Goal: Find specific page/section: Find specific page/section

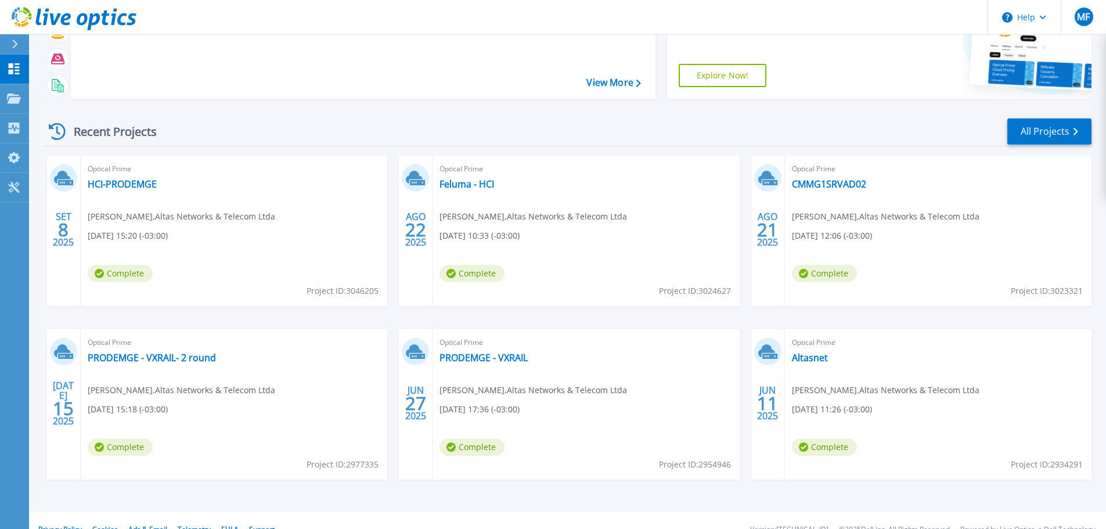
scroll to position [114, 0]
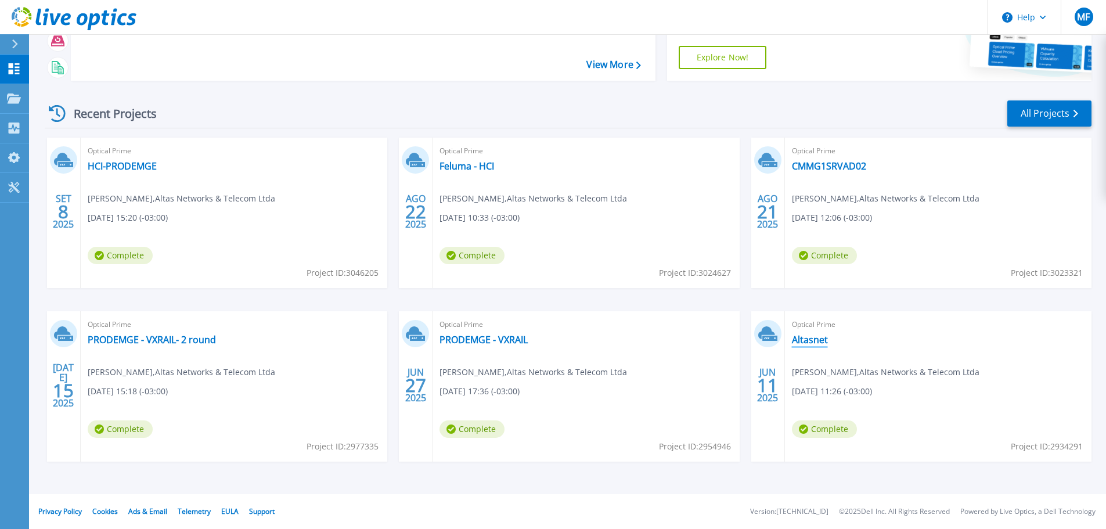
click at [820, 338] on link "Altasnet" at bounding box center [810, 340] width 36 height 12
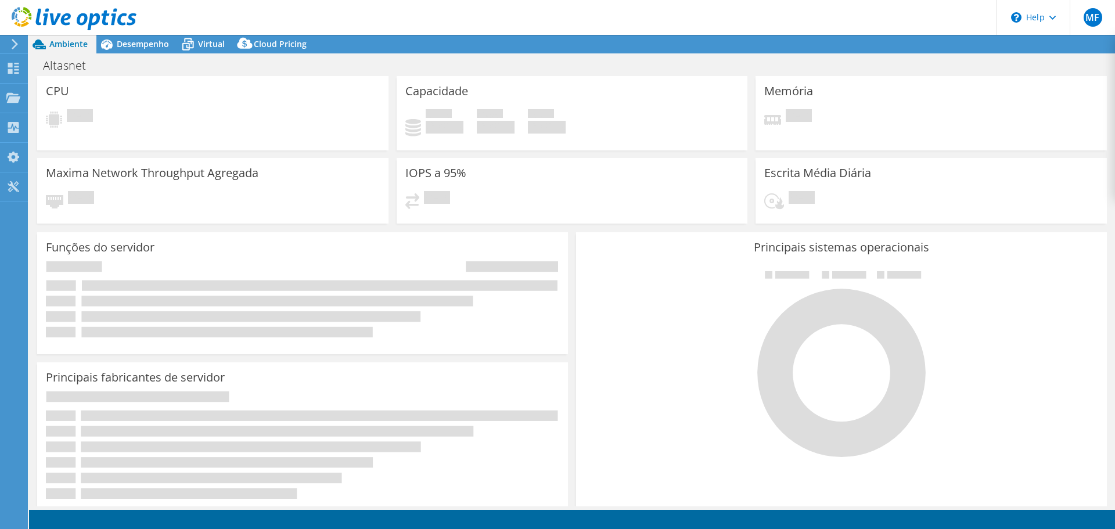
select select "USD"
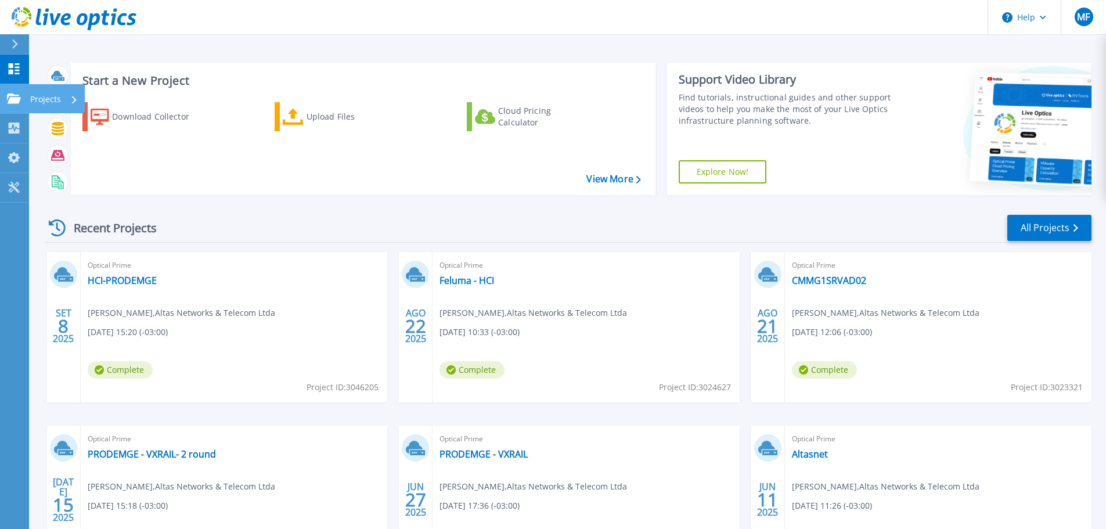
click at [67, 102] on div "Projects" at bounding box center [54, 99] width 48 height 30
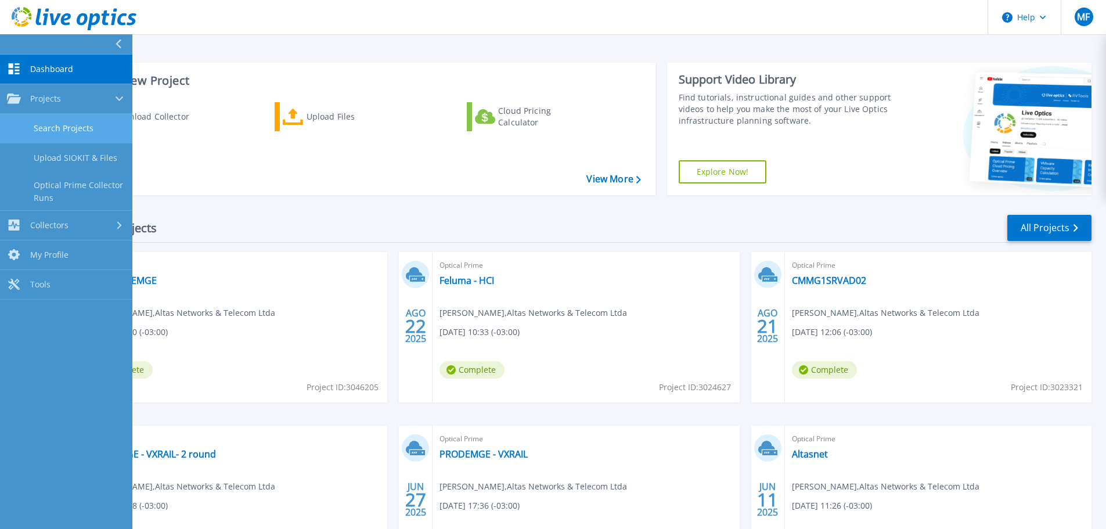
click at [68, 125] on link "Search Projects" at bounding box center [66, 129] width 132 height 30
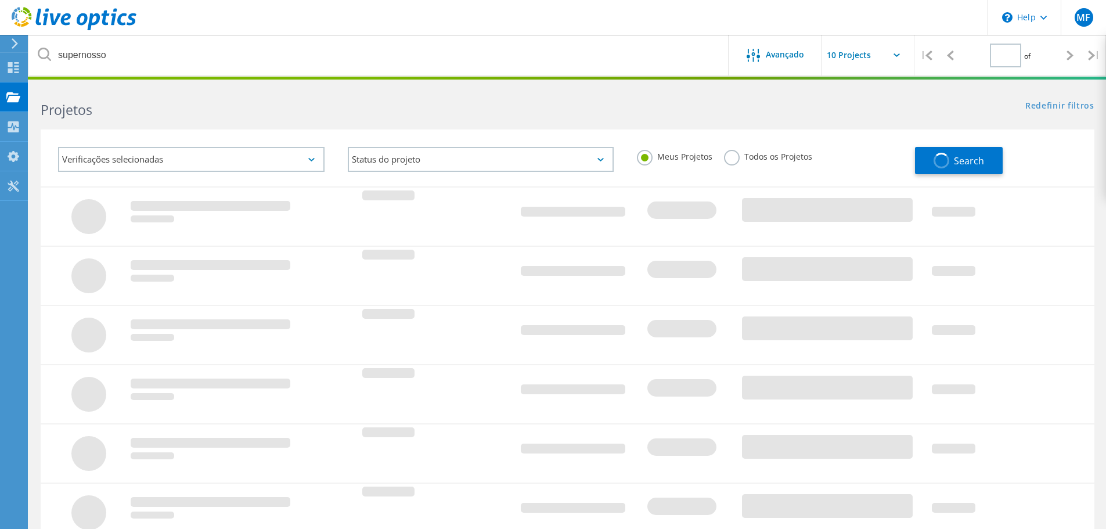
type input "1"
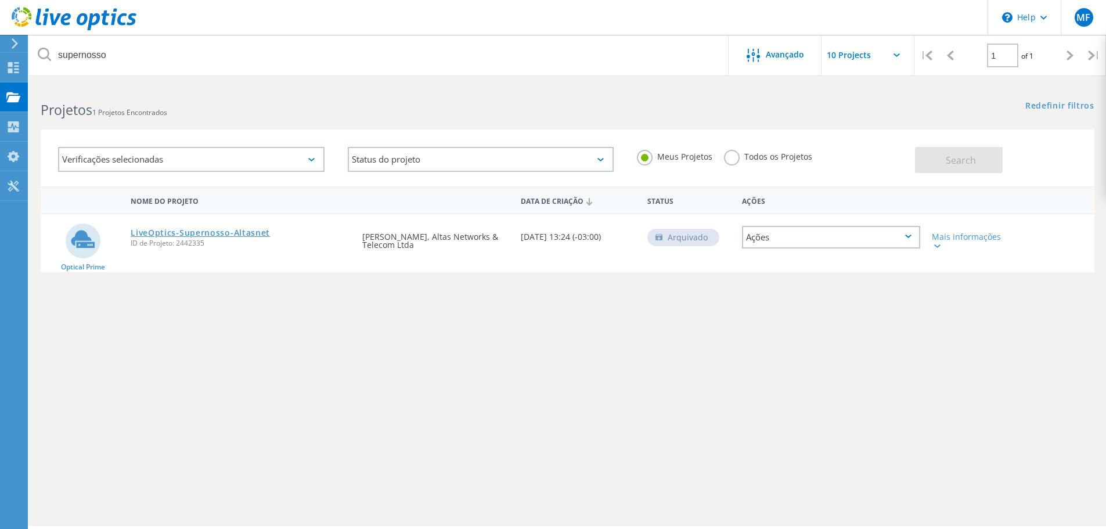
click at [210, 232] on link "LiveOptics-Supernosso-Altasnet" at bounding box center [200, 233] width 139 height 8
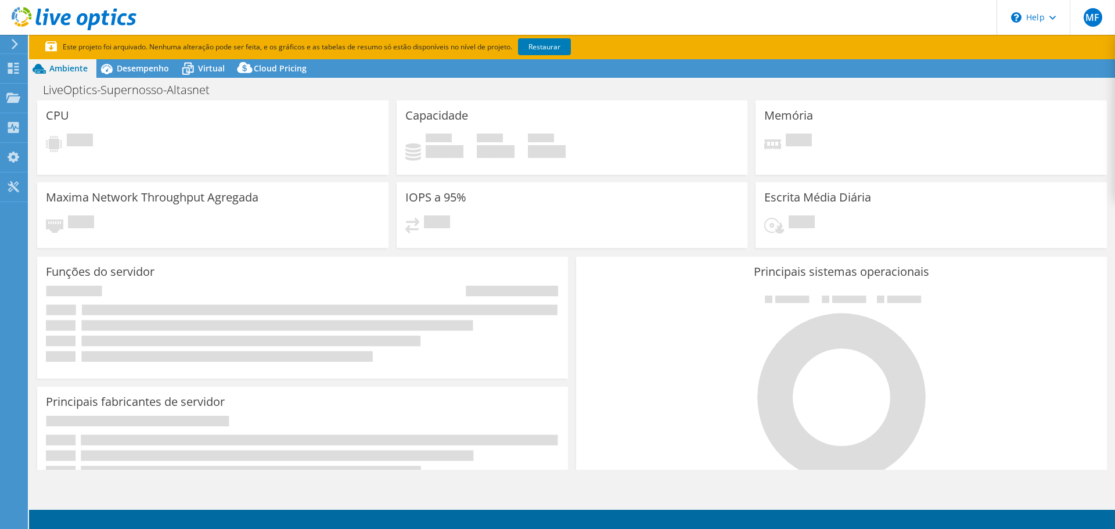
select select "USD"
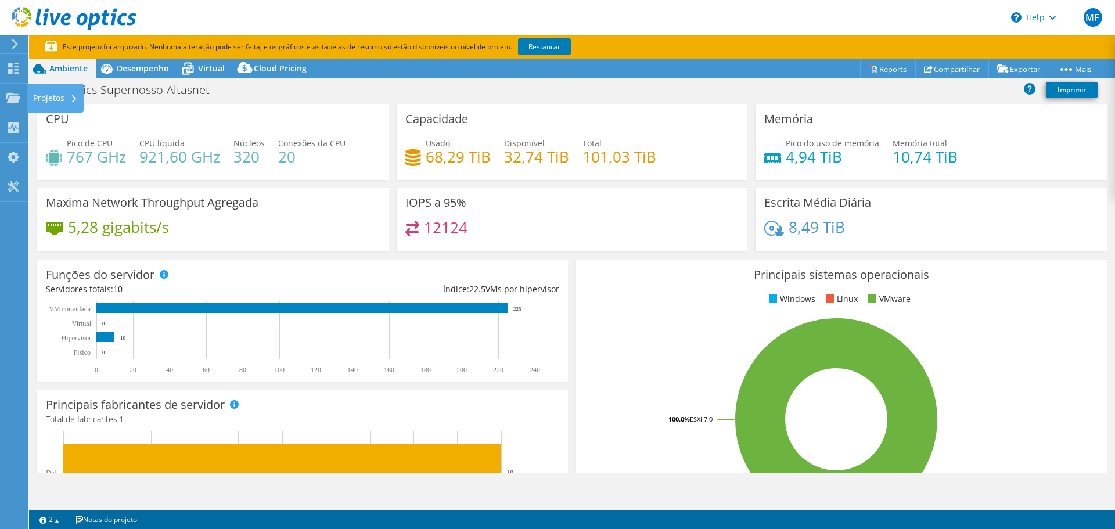
click at [37, 101] on div "Projetos" at bounding box center [55, 98] width 56 height 29
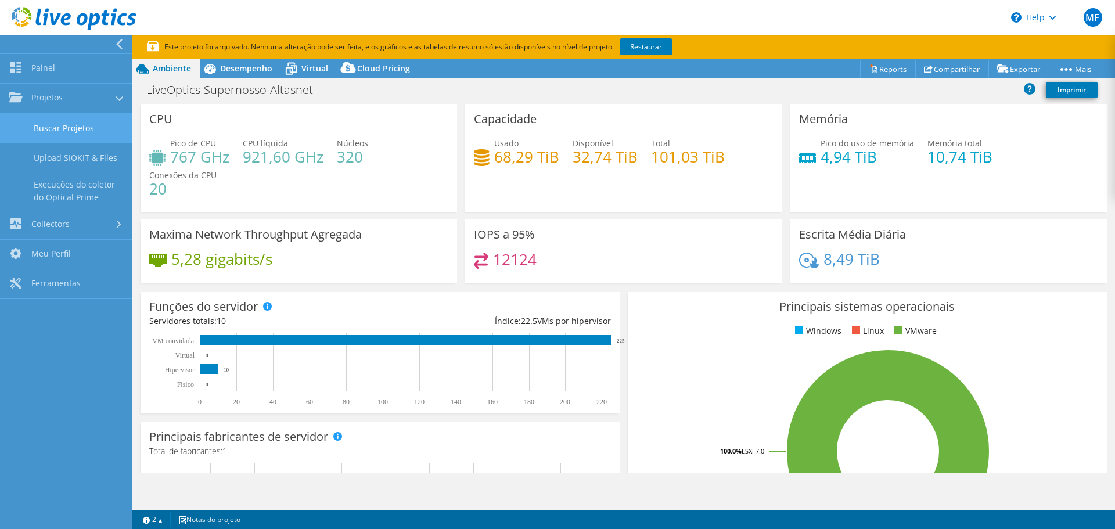
click at [54, 131] on link "Buscar Projetos" at bounding box center [66, 128] width 132 height 30
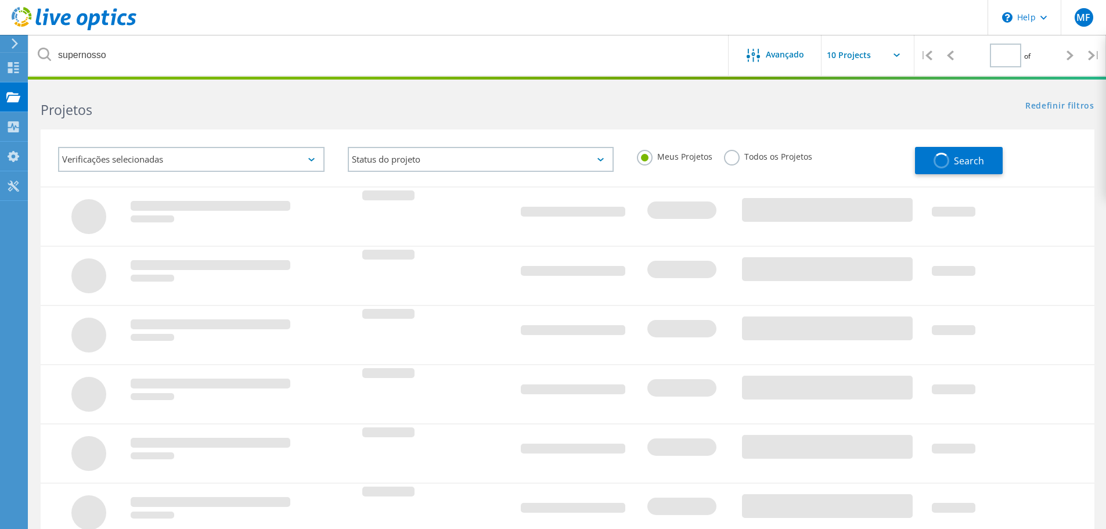
type input "1"
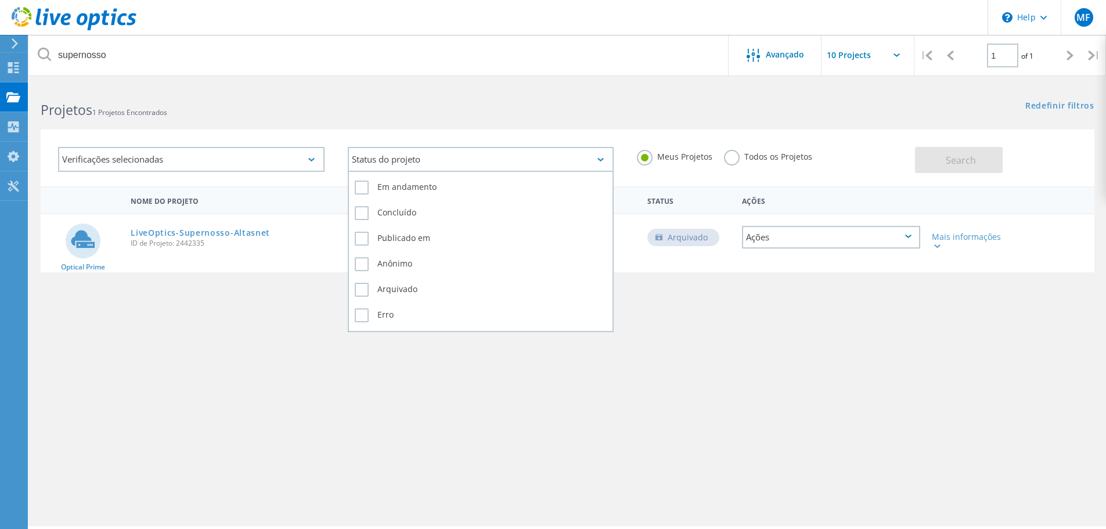
click at [478, 154] on div "Status do projeto" at bounding box center [481, 159] width 266 height 25
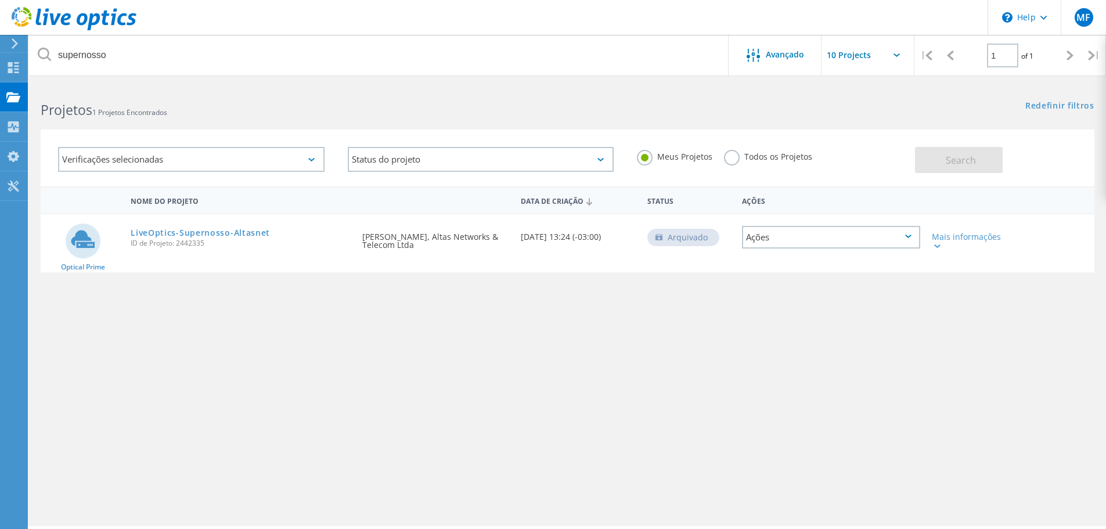
click at [337, 102] on h2 "Projetos 1 Projetos Encontrados" at bounding box center [298, 109] width 515 height 19
click at [58, 98] on div "Projetos" at bounding box center [55, 97] width 45 height 8
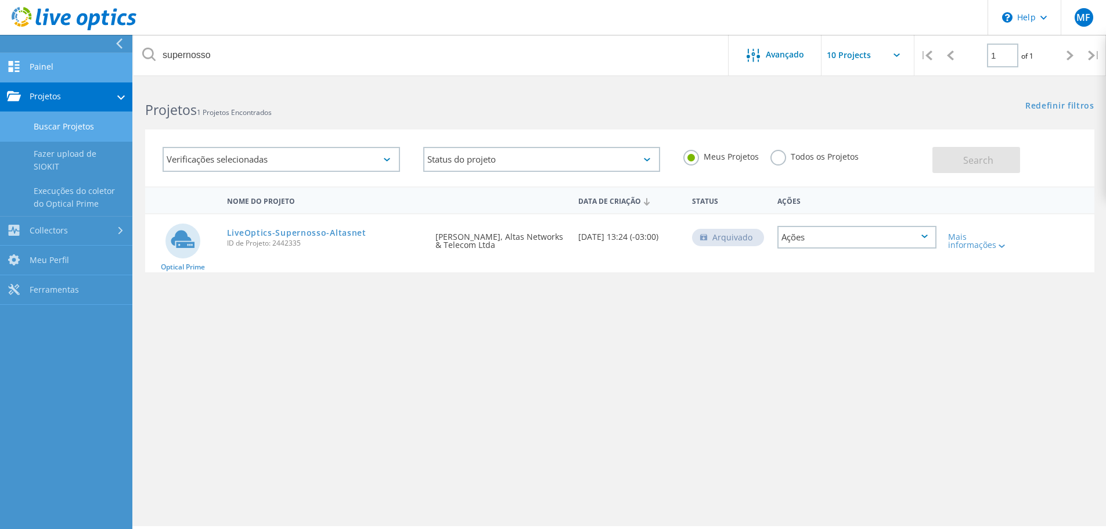
click at [49, 60] on link "Painel" at bounding box center [66, 68] width 132 height 30
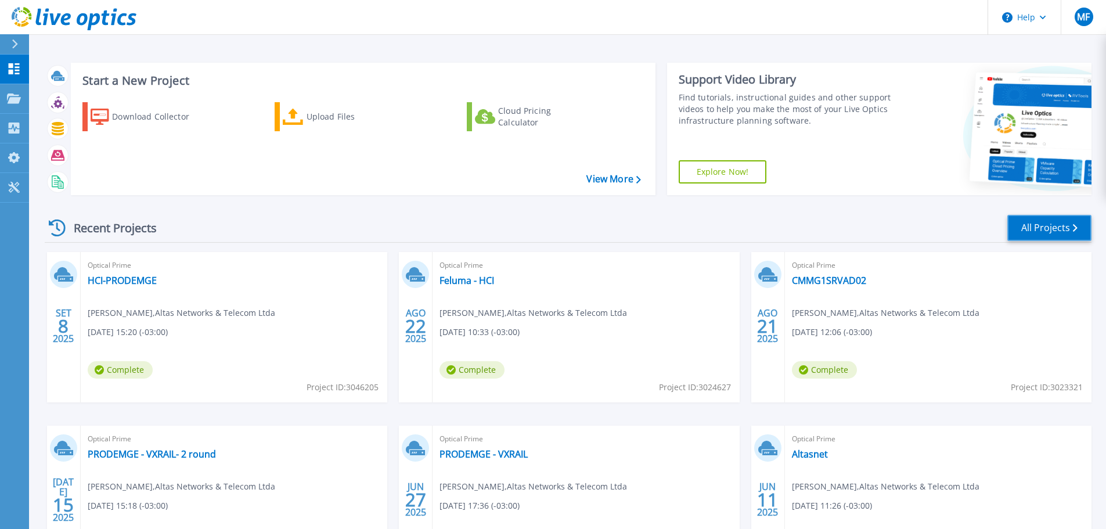
click at [1044, 230] on link "All Projects" at bounding box center [1049, 228] width 84 height 26
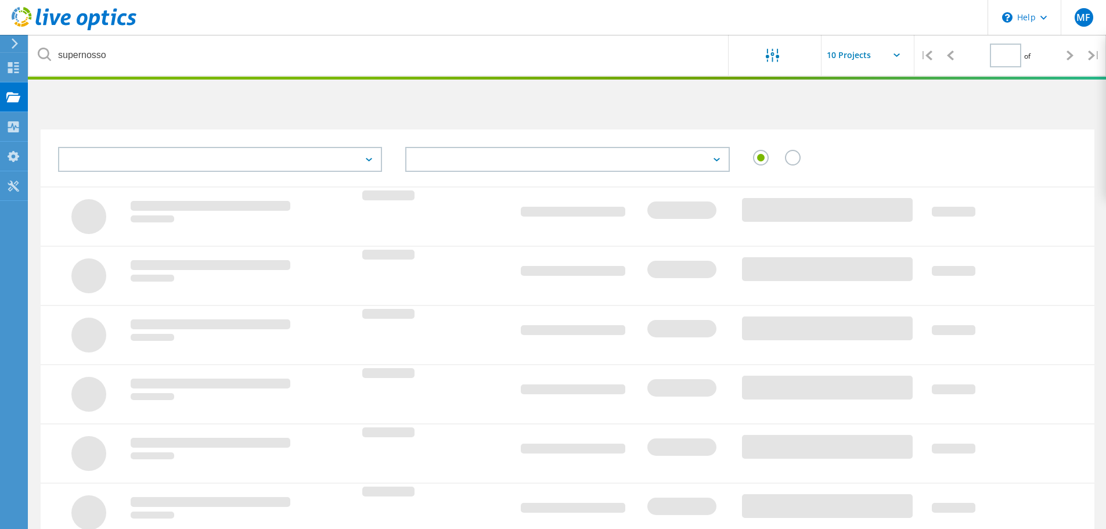
type input "1"
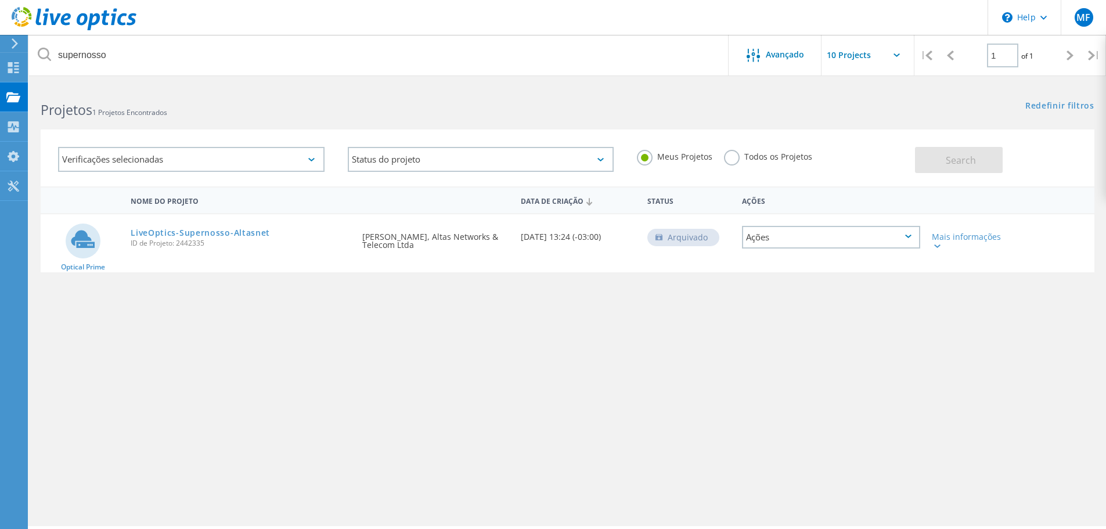
click at [44, 51] on icon at bounding box center [44, 54] width 13 height 13
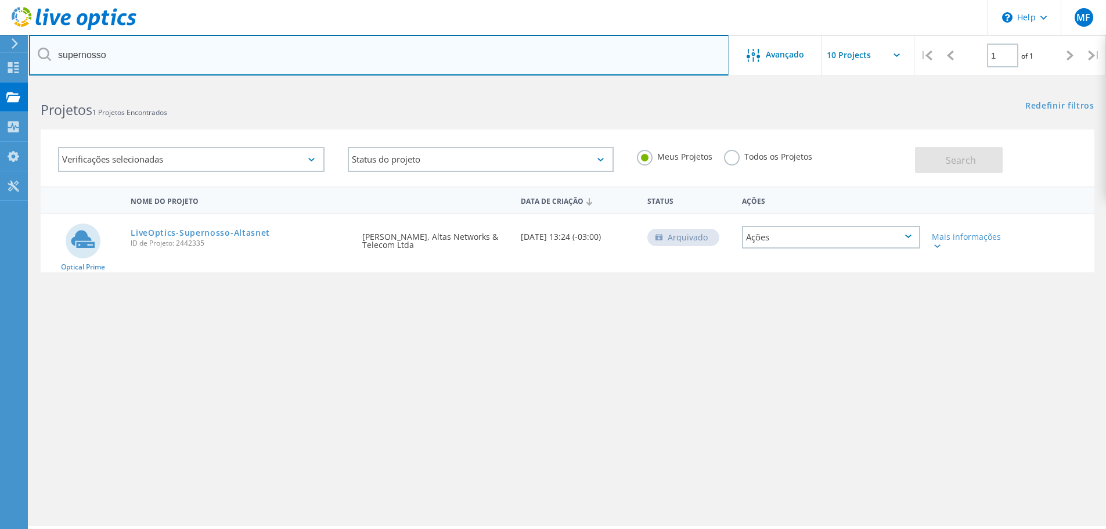
click at [95, 52] on input "supernosso" at bounding box center [379, 55] width 700 height 41
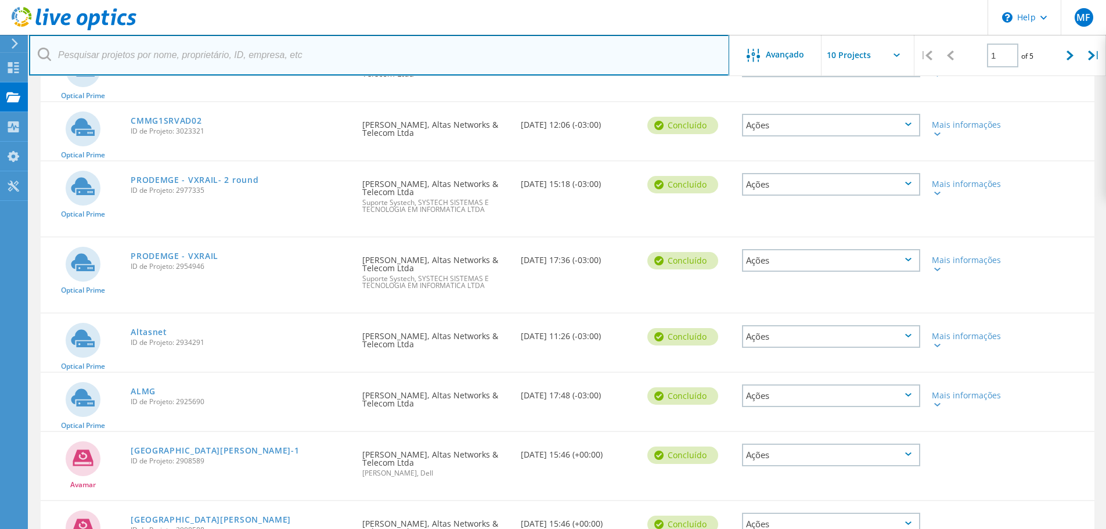
scroll to position [290, 0]
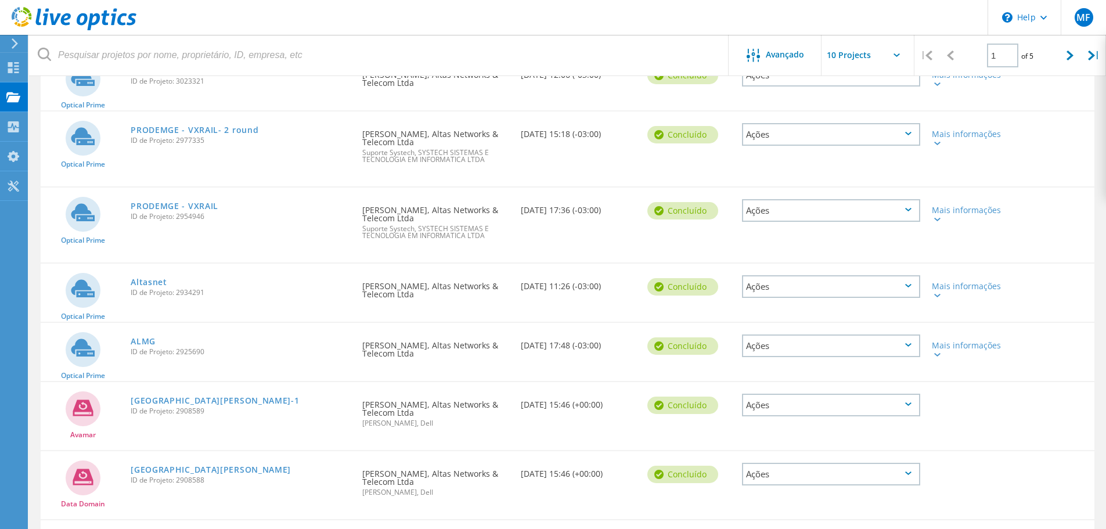
click at [129, 342] on div "ALMG ID de Projeto: 2925690" at bounding box center [241, 345] width 232 height 44
click at [139, 342] on link "ALMG" at bounding box center [143, 341] width 25 height 8
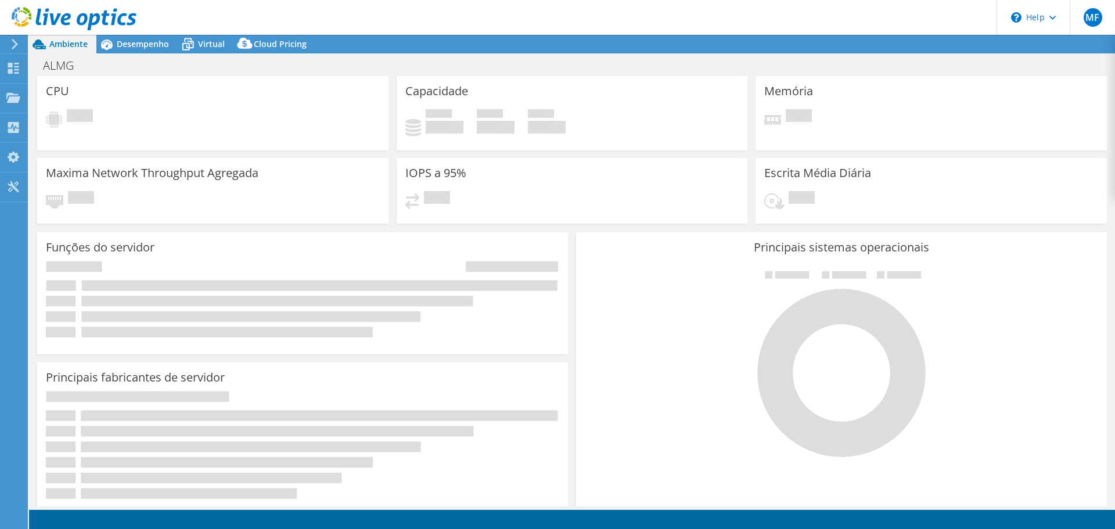
select select "USD"
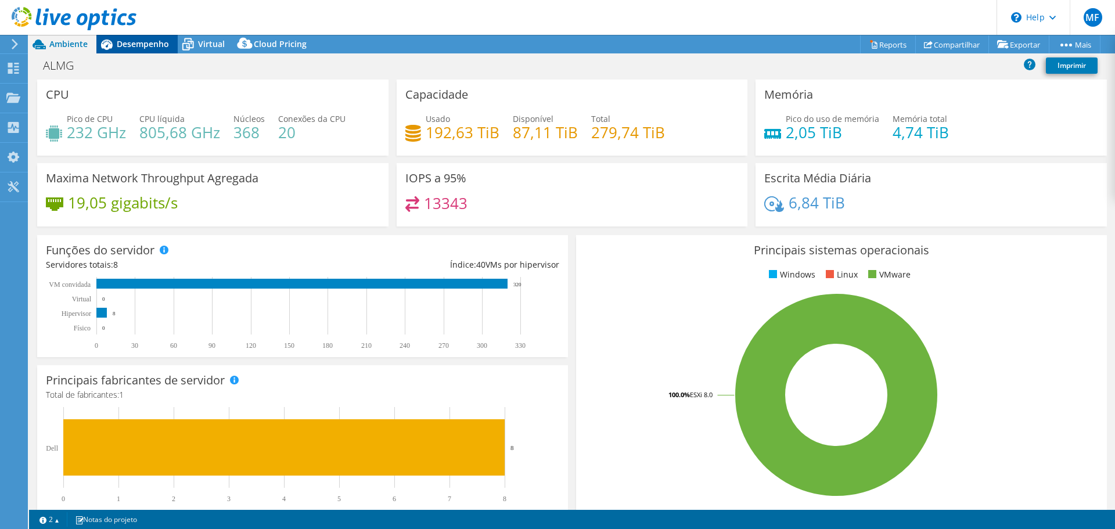
click at [143, 45] on span "Desempenho" at bounding box center [143, 43] width 52 height 11
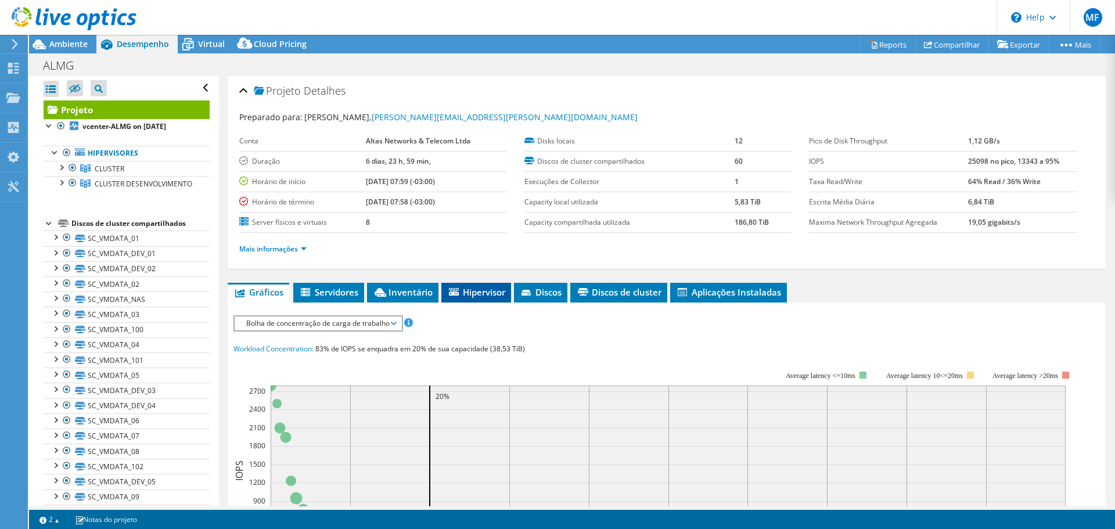
click at [497, 291] on span "Hipervisor" at bounding box center [476, 292] width 58 height 12
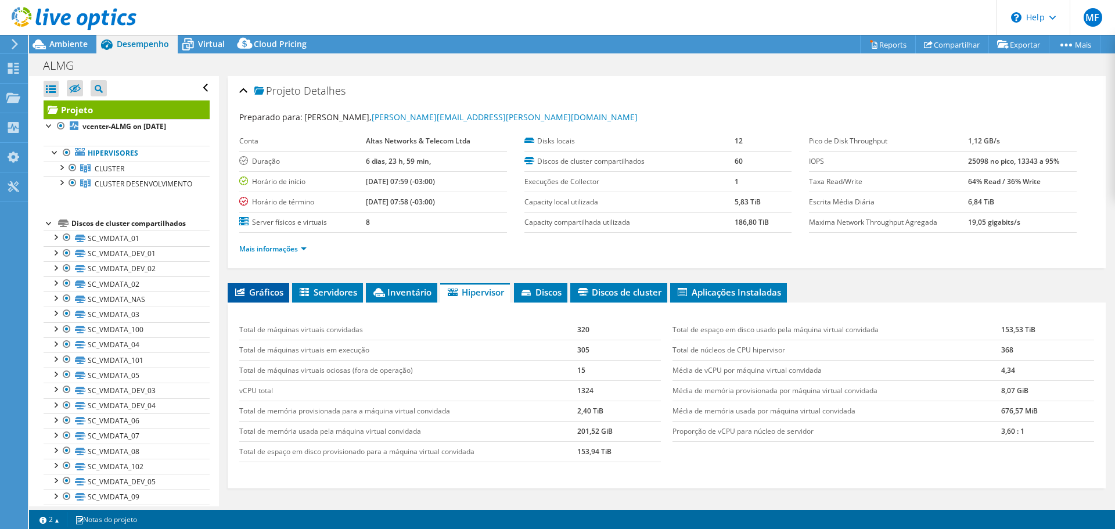
click at [243, 292] on icon at bounding box center [239, 292] width 9 height 8
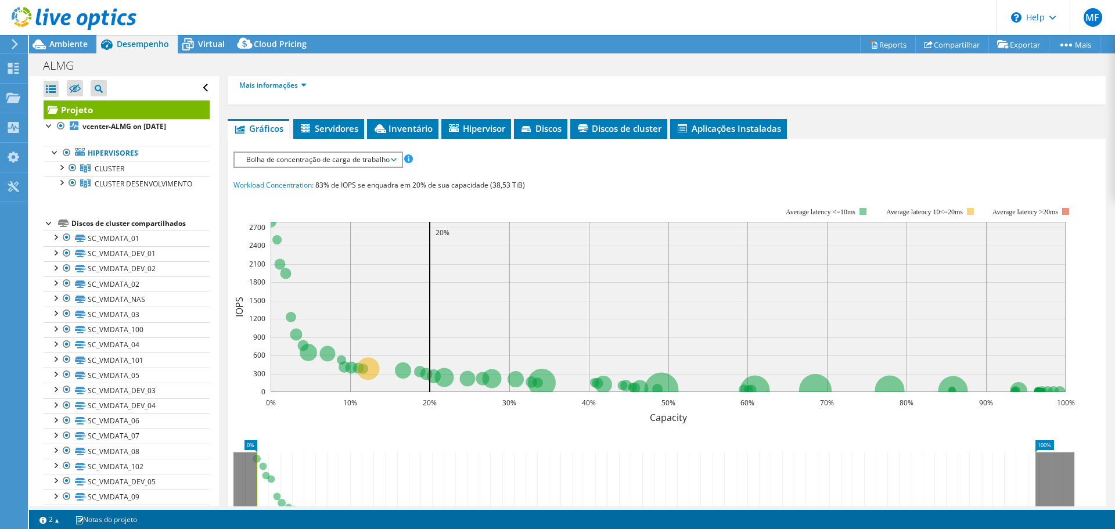
scroll to position [145, 0]
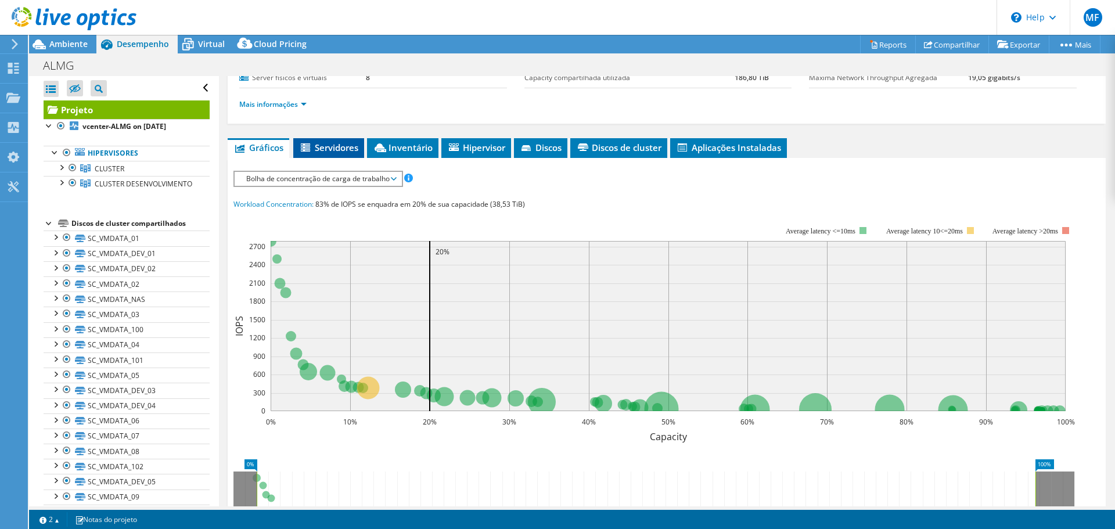
click at [347, 145] on span "Servidores" at bounding box center [328, 148] width 59 height 12
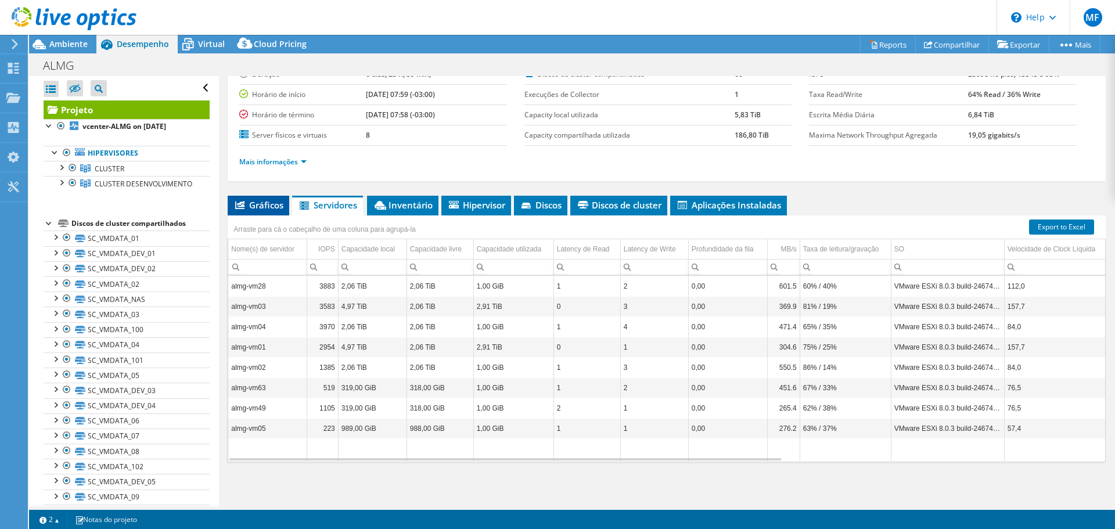
click at [273, 205] on span "Gráficos" at bounding box center [258, 205] width 50 height 12
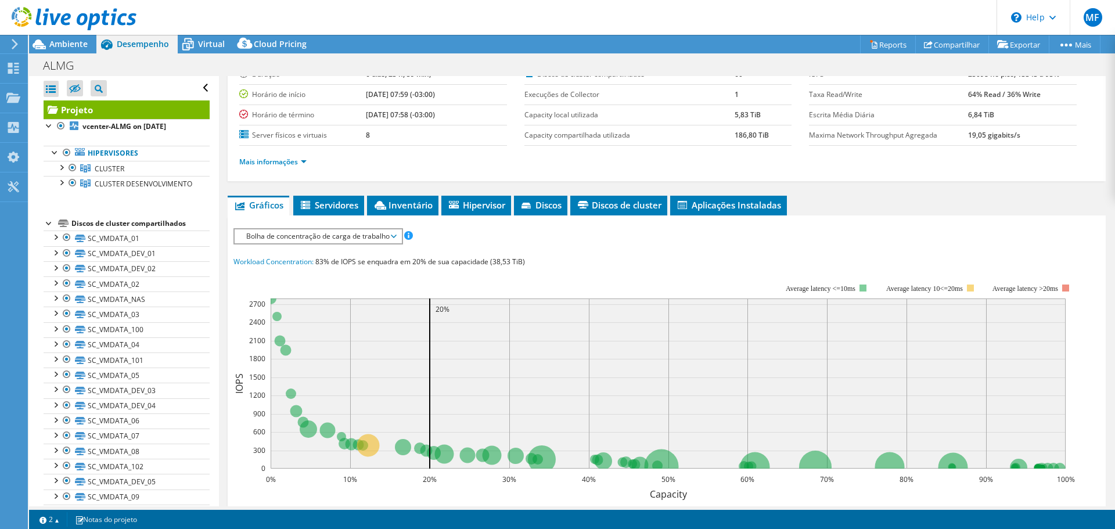
scroll to position [145, 0]
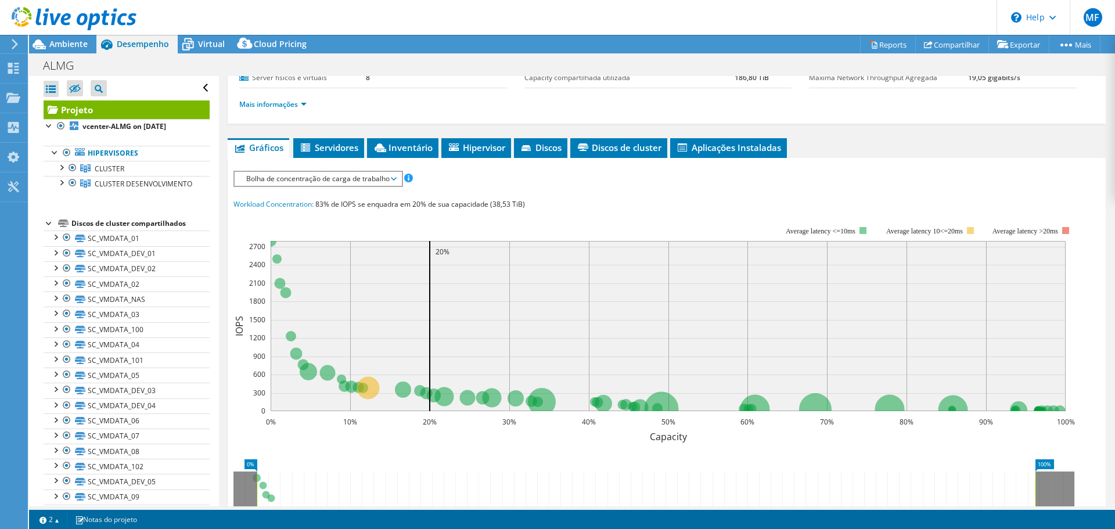
click at [362, 182] on span "Bolha de concentração de carga de trabalho" at bounding box center [317, 179] width 155 height 14
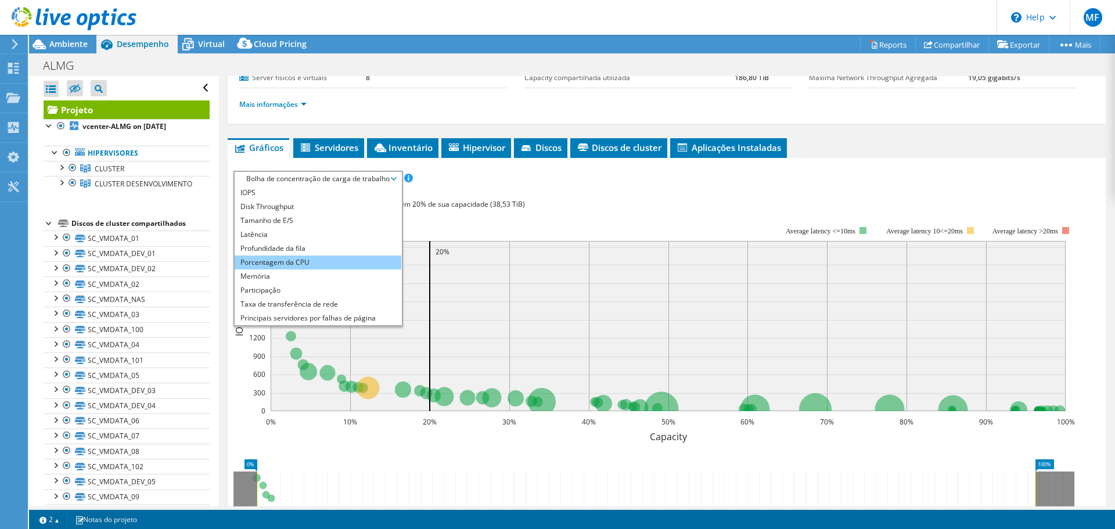
click at [326, 263] on li "Porcentagem da CPU" at bounding box center [318, 262] width 167 height 14
